Goal: Check status: Check status

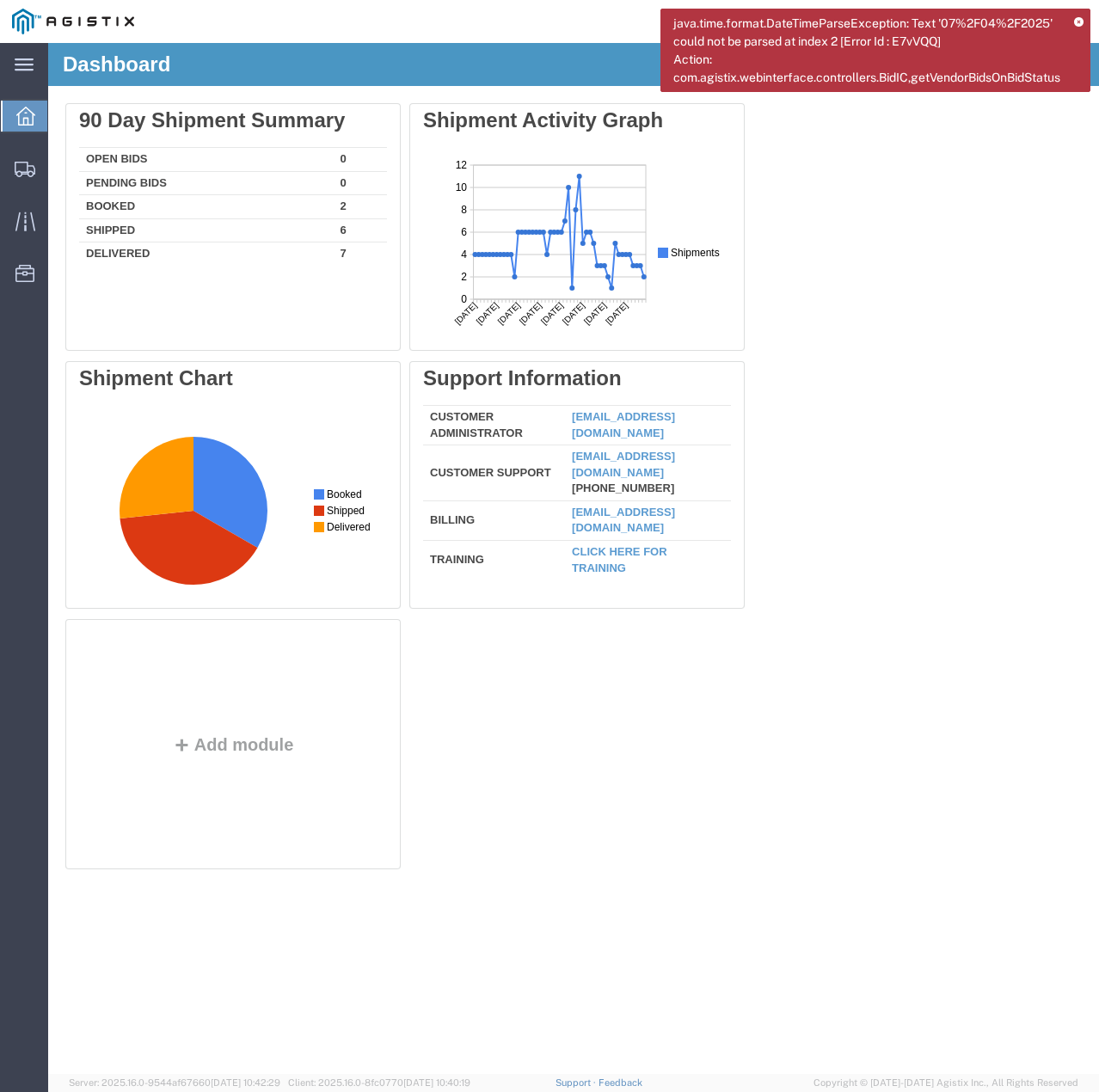
click at [1075, 18] on icon at bounding box center [1079, 23] width 10 height 10
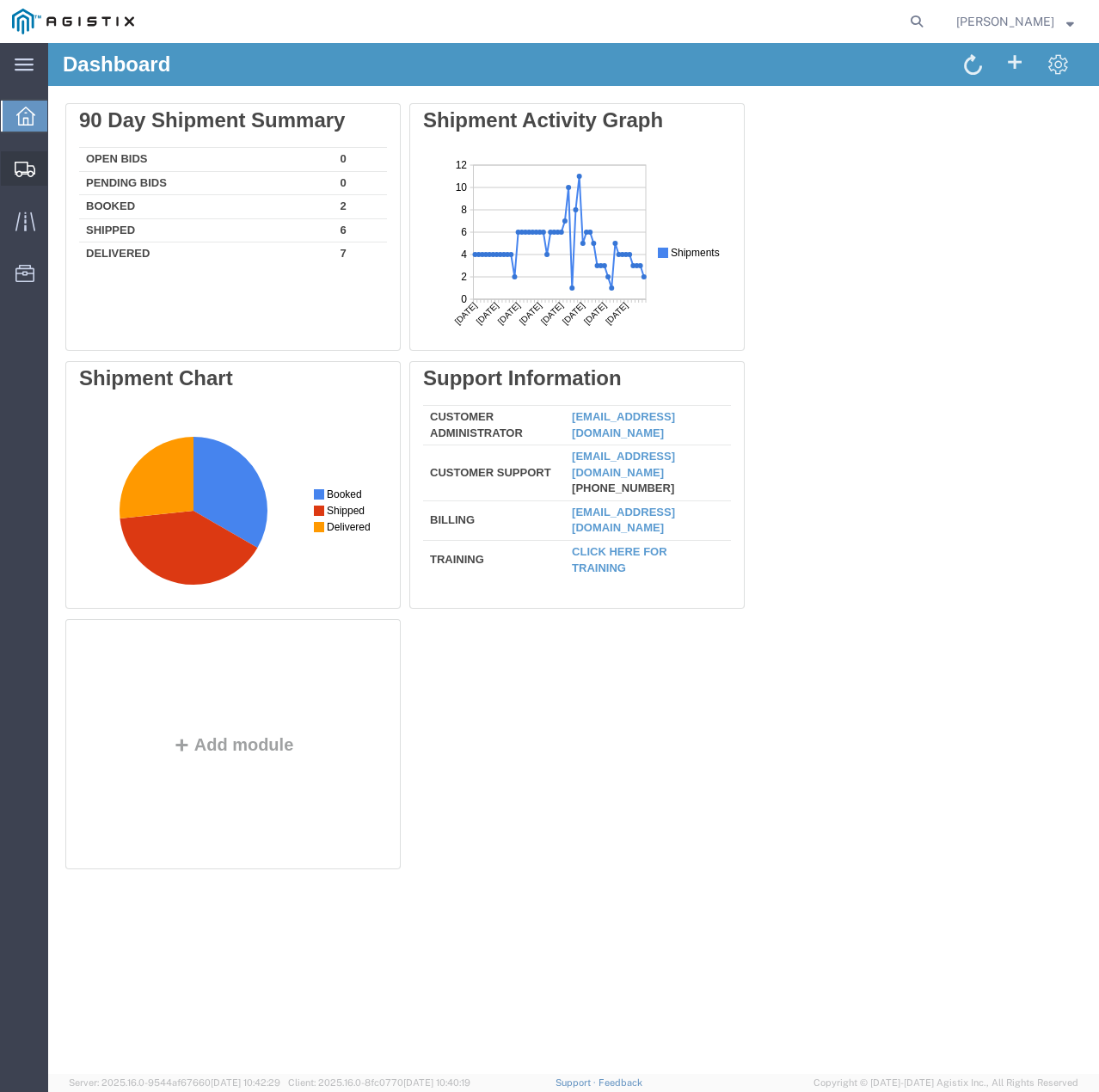
click at [17, 157] on div at bounding box center [25, 168] width 48 height 34
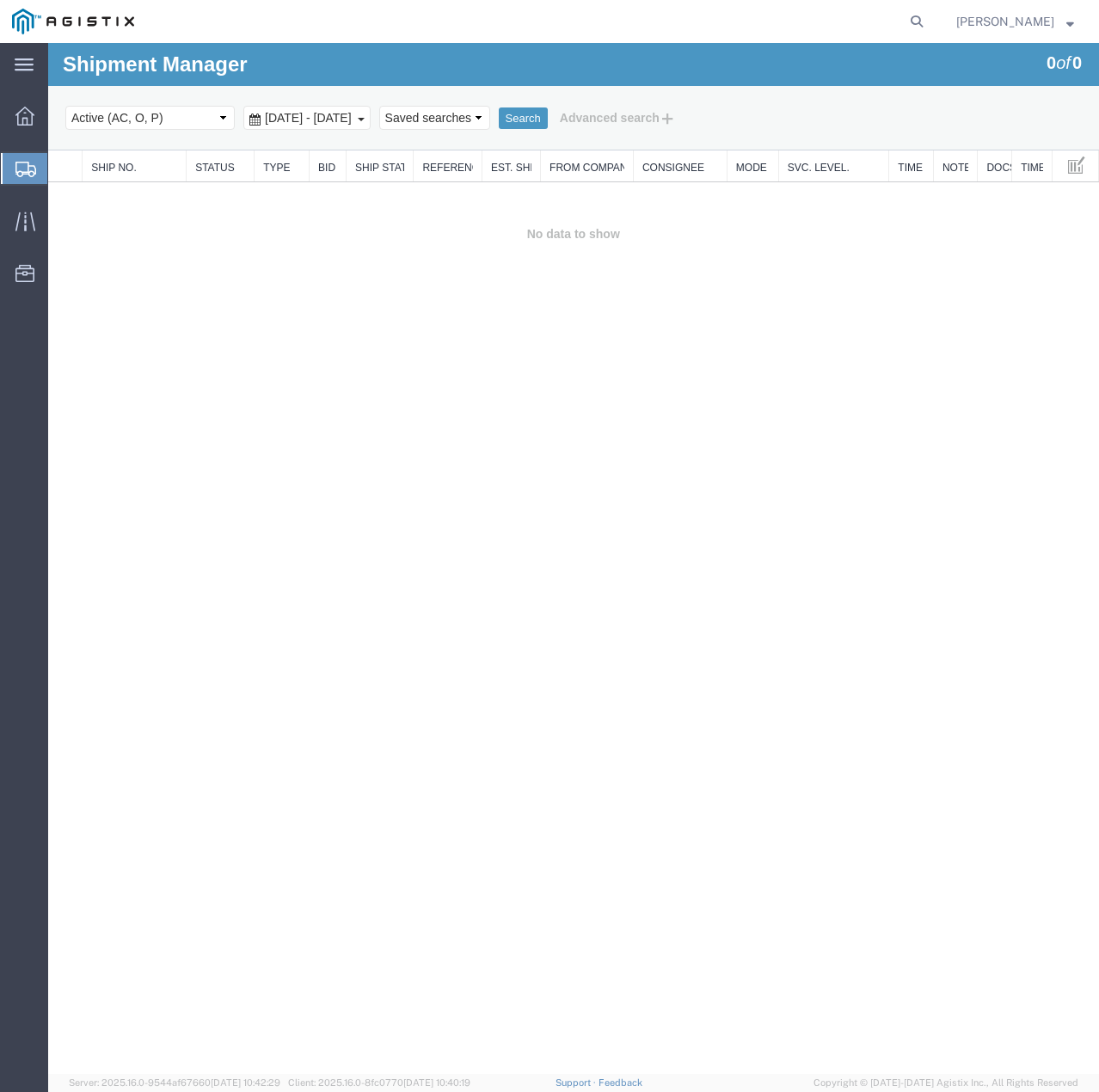
click at [216, 120] on select "Select status Active (AC, O, P) All Approved Awaiting Confirmation (AC) Booked …" at bounding box center [149, 118] width 169 height 24
select select "ALL"
click at [65, 106] on select "Select status Active (AC, O, P) All Approved Awaiting Confirmation (AC) Booked …" at bounding box center [149, 118] width 169 height 24
click at [548, 115] on button "Search" at bounding box center [522, 118] width 49 height 22
